Goal: Find specific page/section: Find specific page/section

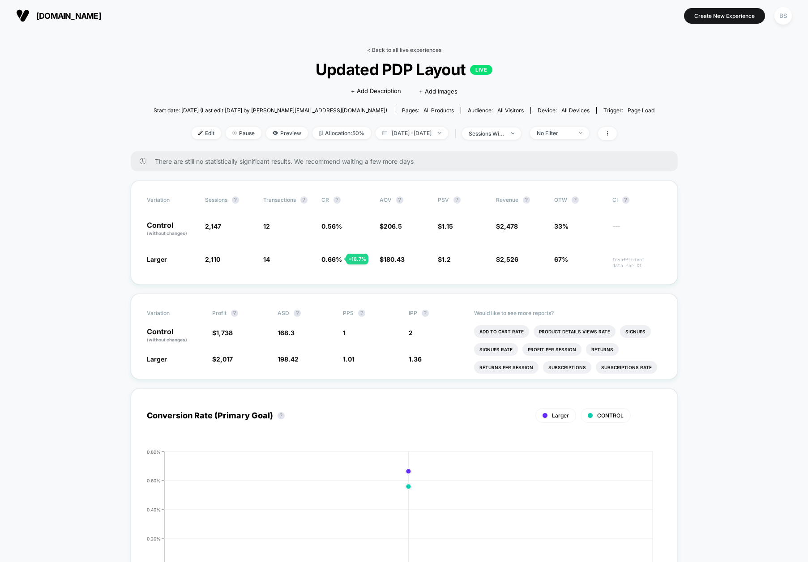
click at [395, 49] on link "< Back to all live experiences" at bounding box center [404, 50] width 74 height 7
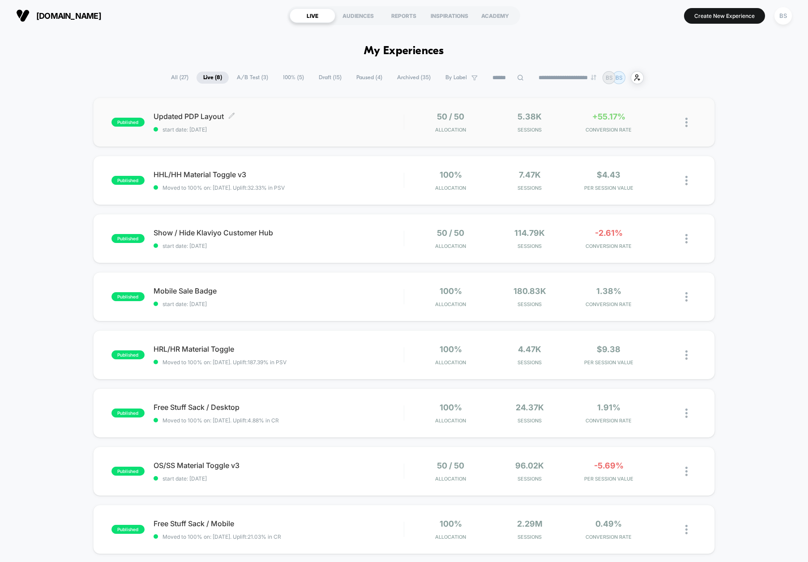
click at [385, 116] on span "Updated PDP Layout Click to edit experience details" at bounding box center [279, 116] width 250 height 9
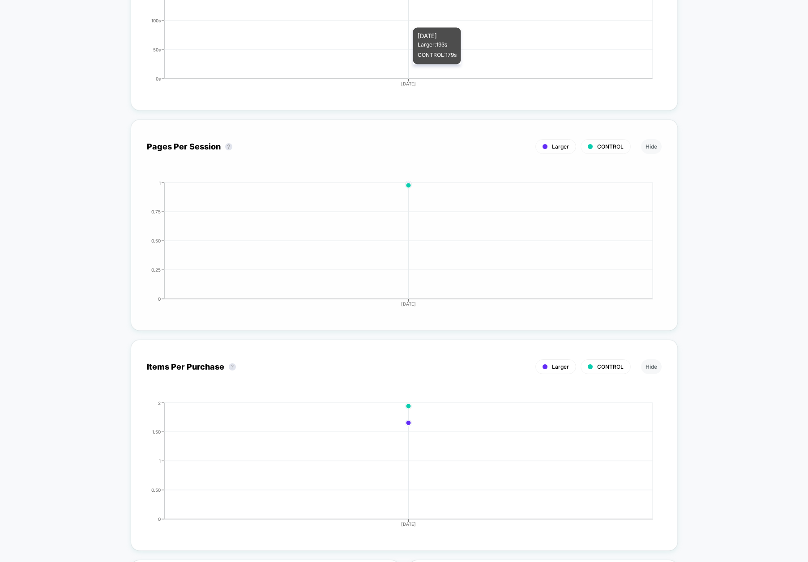
scroll to position [1530, 0]
